Goal: Task Accomplishment & Management: Complete application form

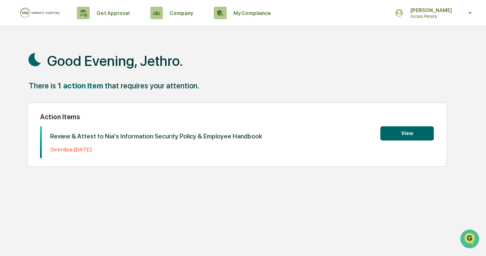
click at [390, 131] on button "View" at bounding box center [406, 133] width 53 height 14
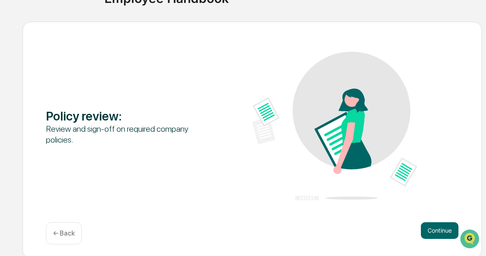
scroll to position [95, 0]
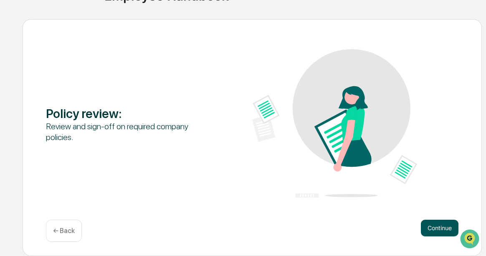
click at [425, 228] on button "Continue" at bounding box center [439, 228] width 38 height 17
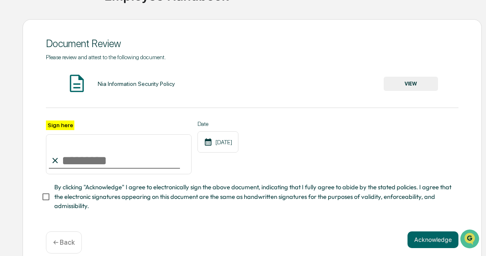
click at [453, 76] on div "Nia Information Security Policy VIEW" at bounding box center [252, 84] width 412 height 22
click at [419, 88] on button "VIEW" at bounding box center [410, 84] width 54 height 14
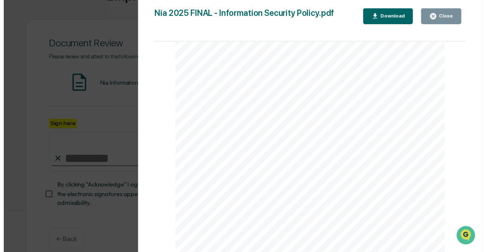
scroll to position [111, 0]
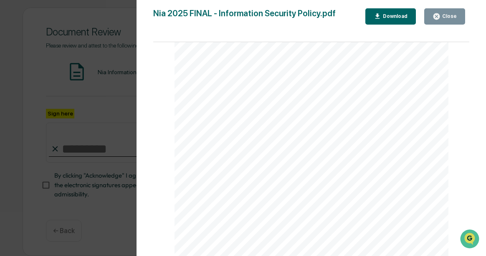
click at [440, 19] on icon "button" at bounding box center [436, 17] width 8 height 8
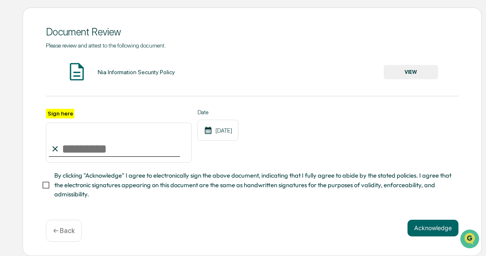
click at [63, 142] on input "Sign here" at bounding box center [119, 143] width 146 height 40
type input "**********"
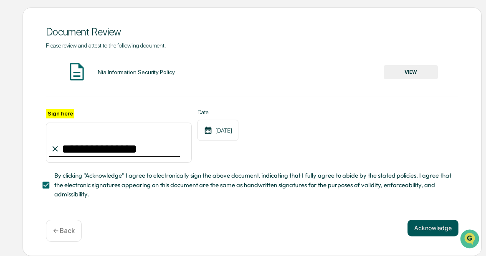
click at [433, 229] on button "Acknowledge" at bounding box center [432, 228] width 51 height 17
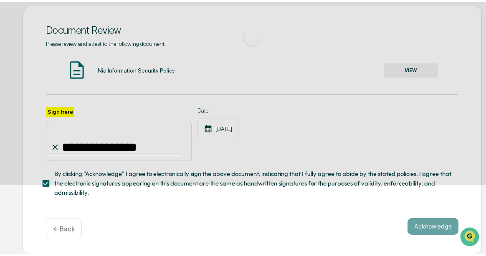
scroll to position [95, 0]
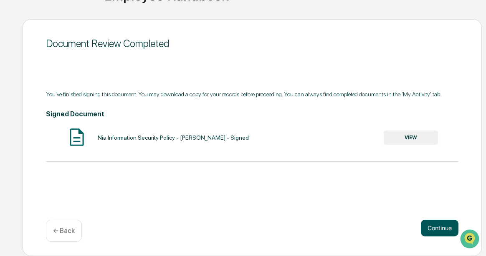
click at [431, 226] on button "Continue" at bounding box center [439, 228] width 38 height 17
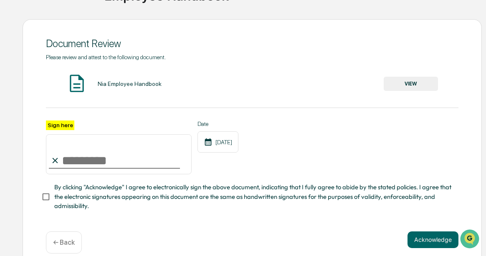
click at [77, 83] on img at bounding box center [76, 83] width 21 height 21
click at [86, 84] on img at bounding box center [76, 83] width 21 height 21
click at [420, 87] on button "VIEW" at bounding box center [410, 84] width 54 height 14
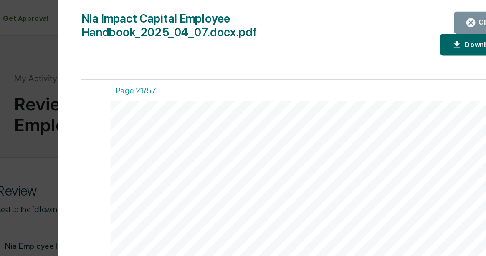
scroll to position [0, 0]
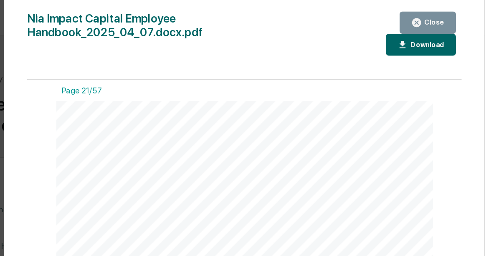
click at [452, 14] on div "Close" at bounding box center [448, 16] width 16 height 6
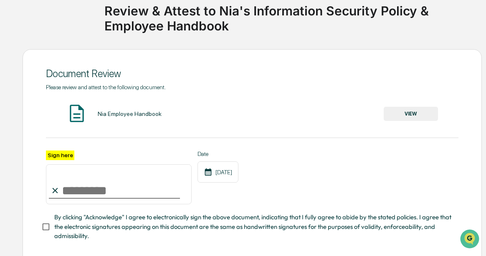
scroll to position [65, 0]
click at [112, 184] on input "Sign here" at bounding box center [119, 184] width 146 height 40
type input "**********"
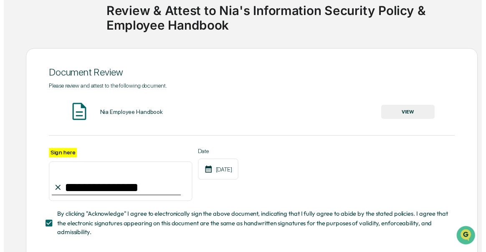
scroll to position [111, 0]
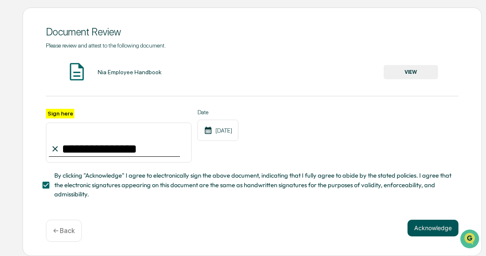
click at [433, 226] on button "Acknowledge" at bounding box center [432, 228] width 51 height 17
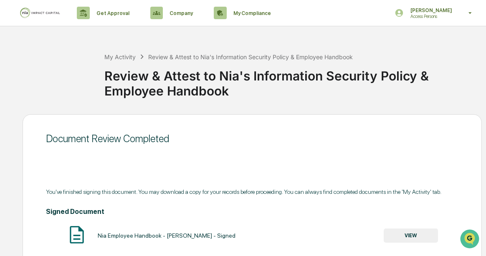
scroll to position [95, 0]
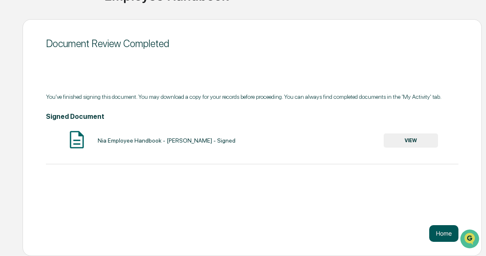
click at [429, 232] on button "Home" at bounding box center [443, 233] width 29 height 17
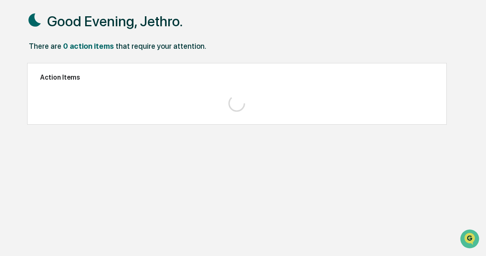
scroll to position [40, 0]
